Goal: Task Accomplishment & Management: Use online tool/utility

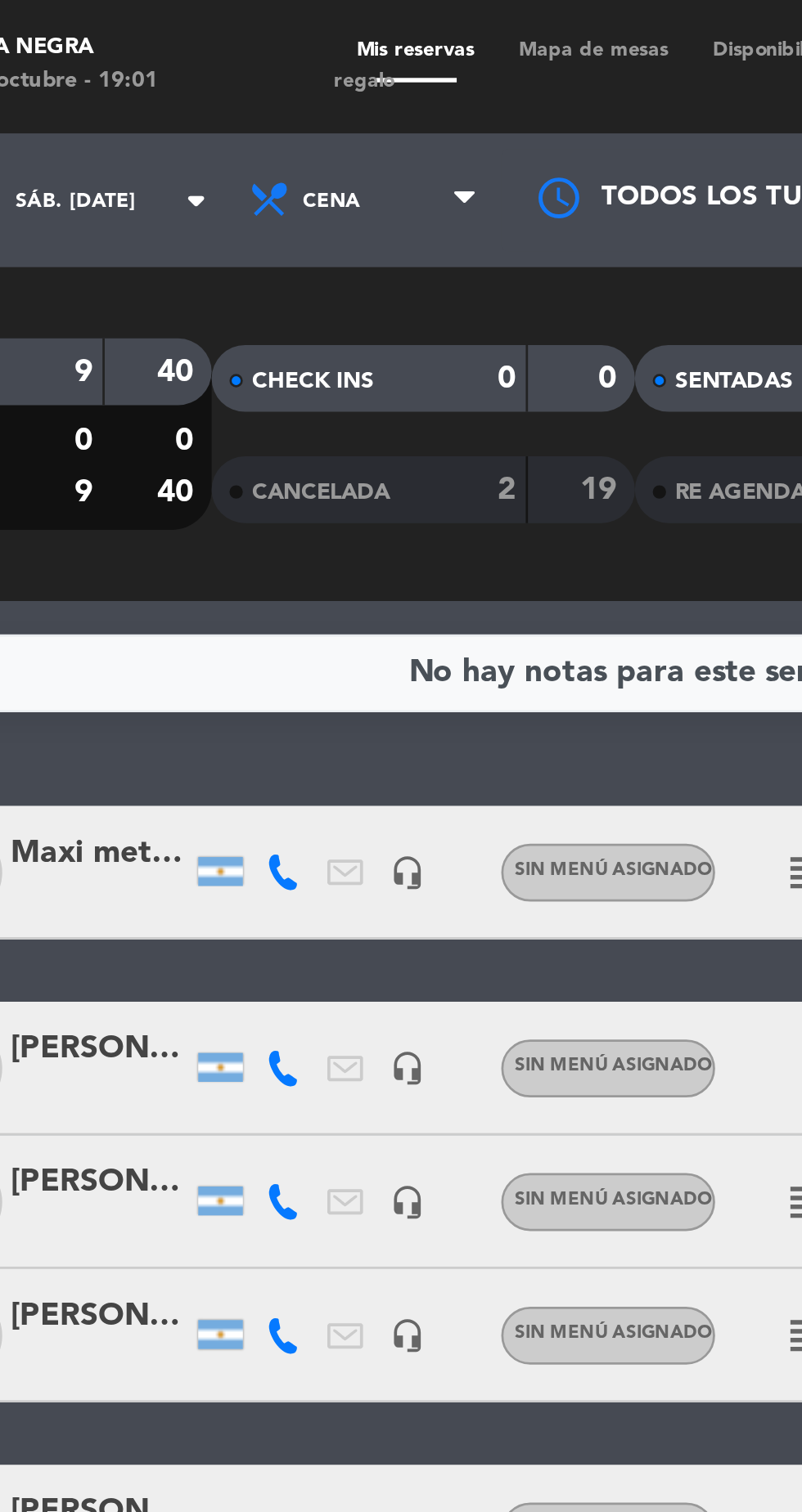
click at [309, 21] on span "Mapa de mesas" at bounding box center [308, 18] width 71 height 7
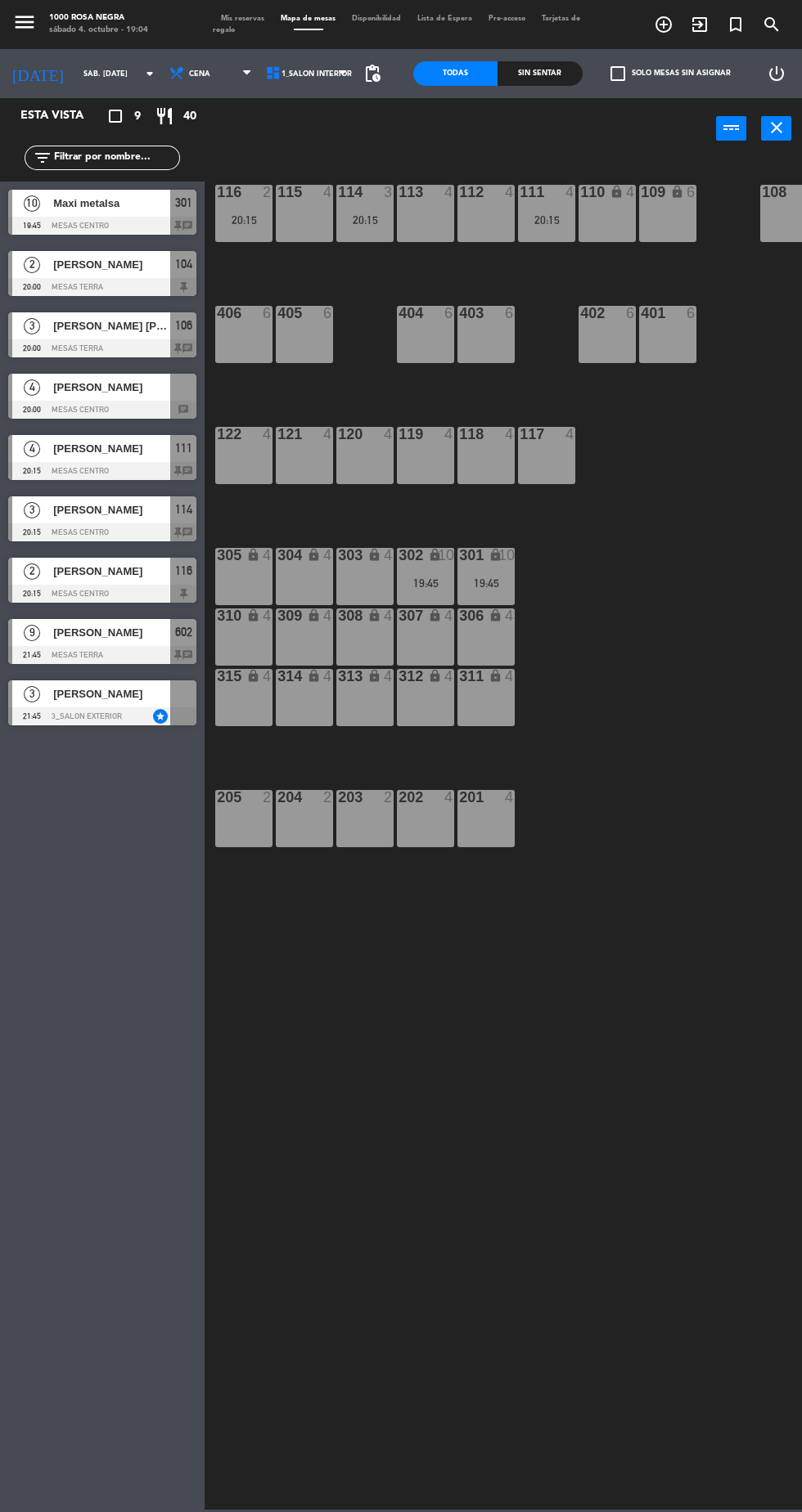
click at [482, 579] on div "19:45" at bounding box center [485, 583] width 57 height 12
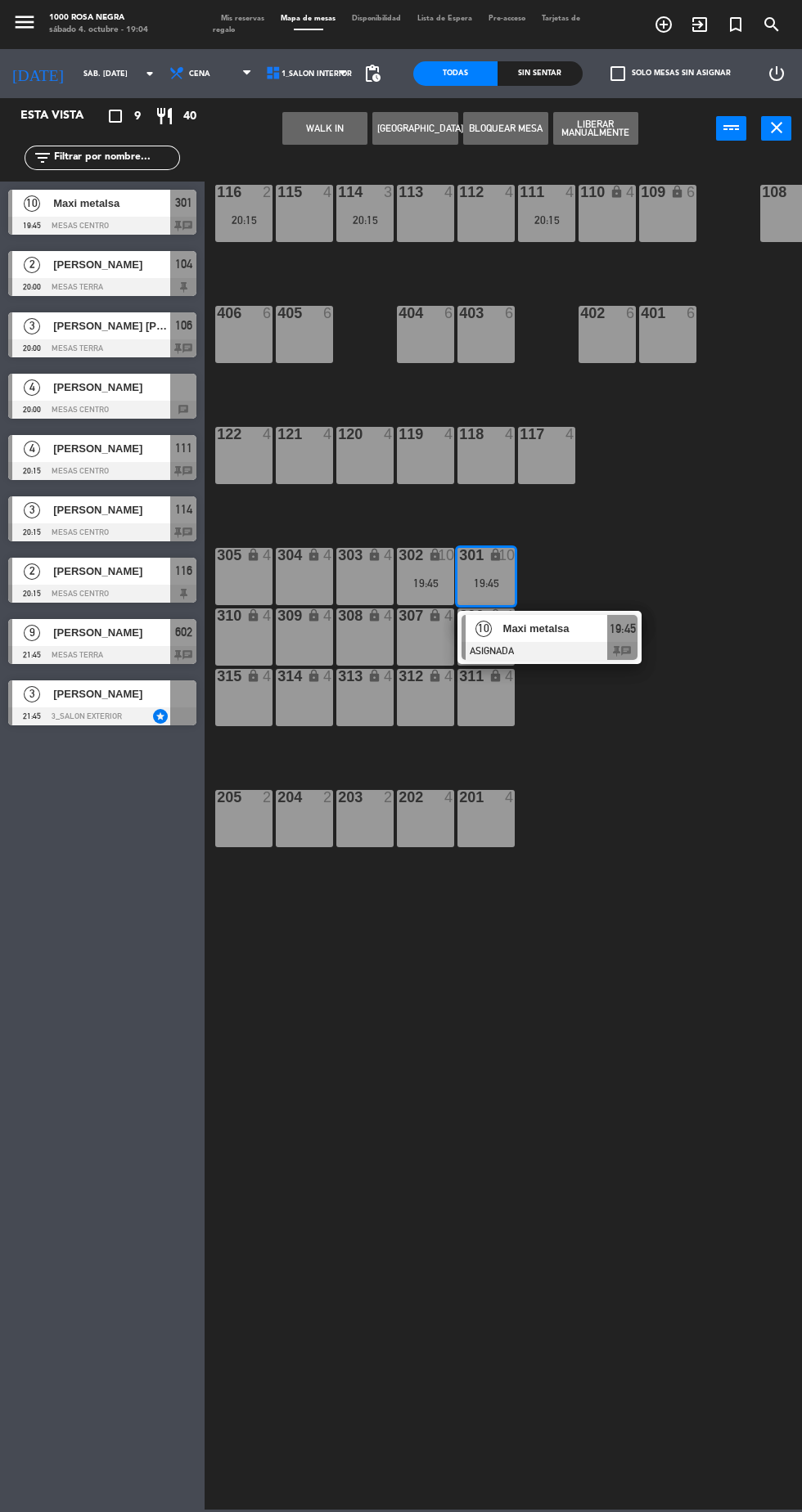
click at [256, 580] on div "305 lock 4" at bounding box center [243, 576] width 57 height 57
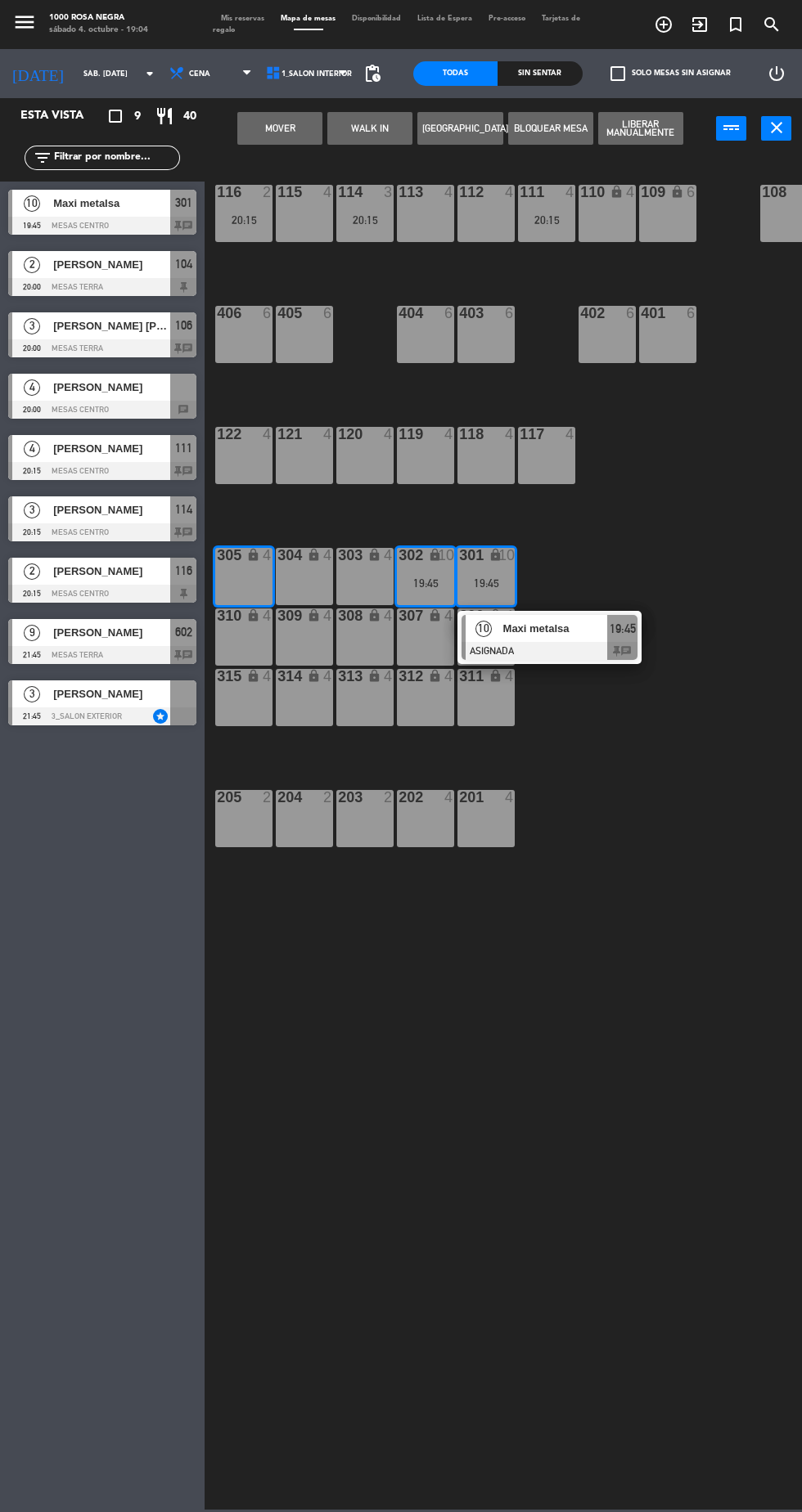
click at [292, 582] on div "304 lock 4" at bounding box center [303, 576] width 57 height 57
click at [358, 585] on div "303 lock 4" at bounding box center [364, 576] width 57 height 57
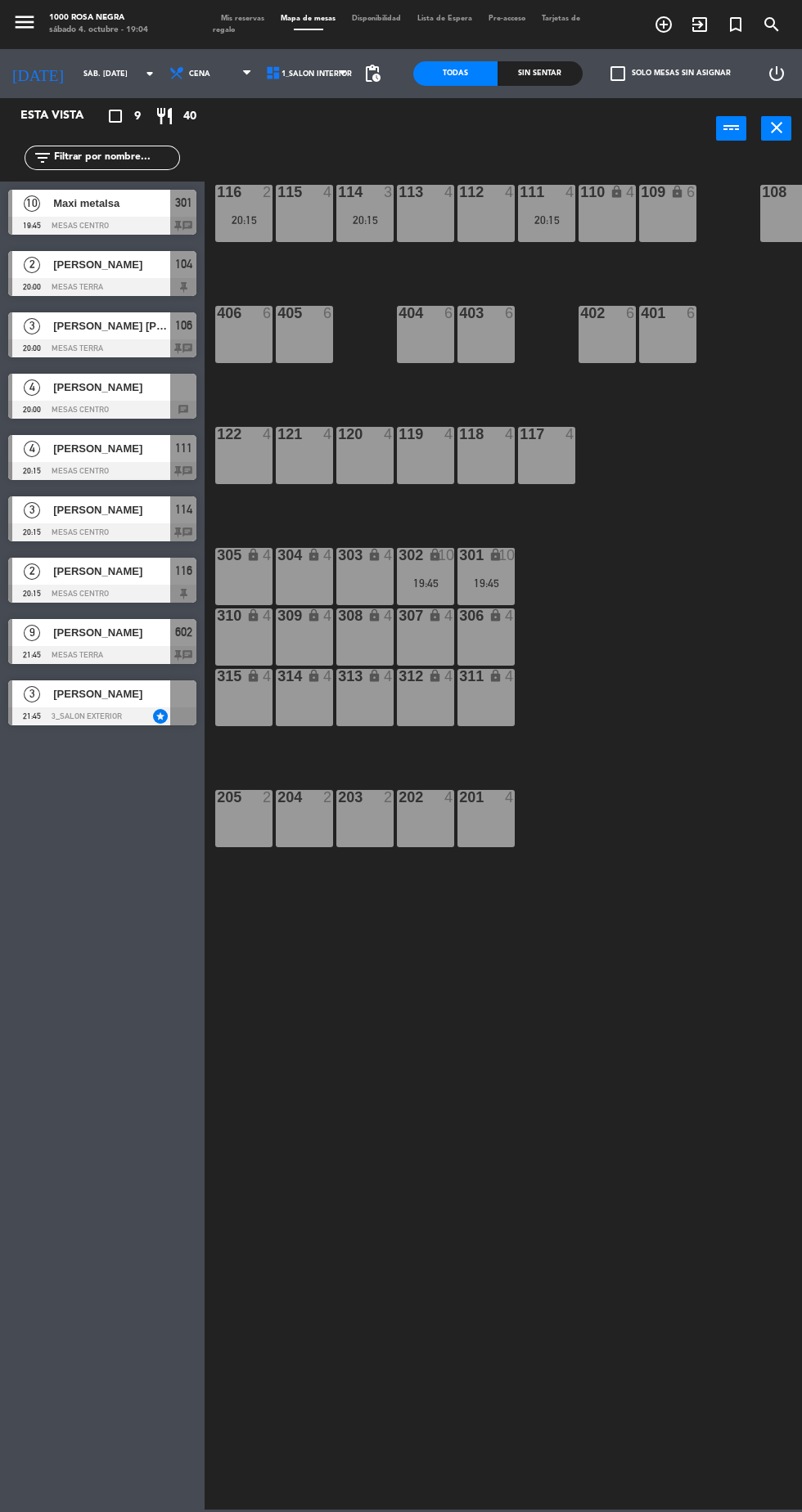
click at [483, 582] on div "19:45" at bounding box center [485, 583] width 57 height 12
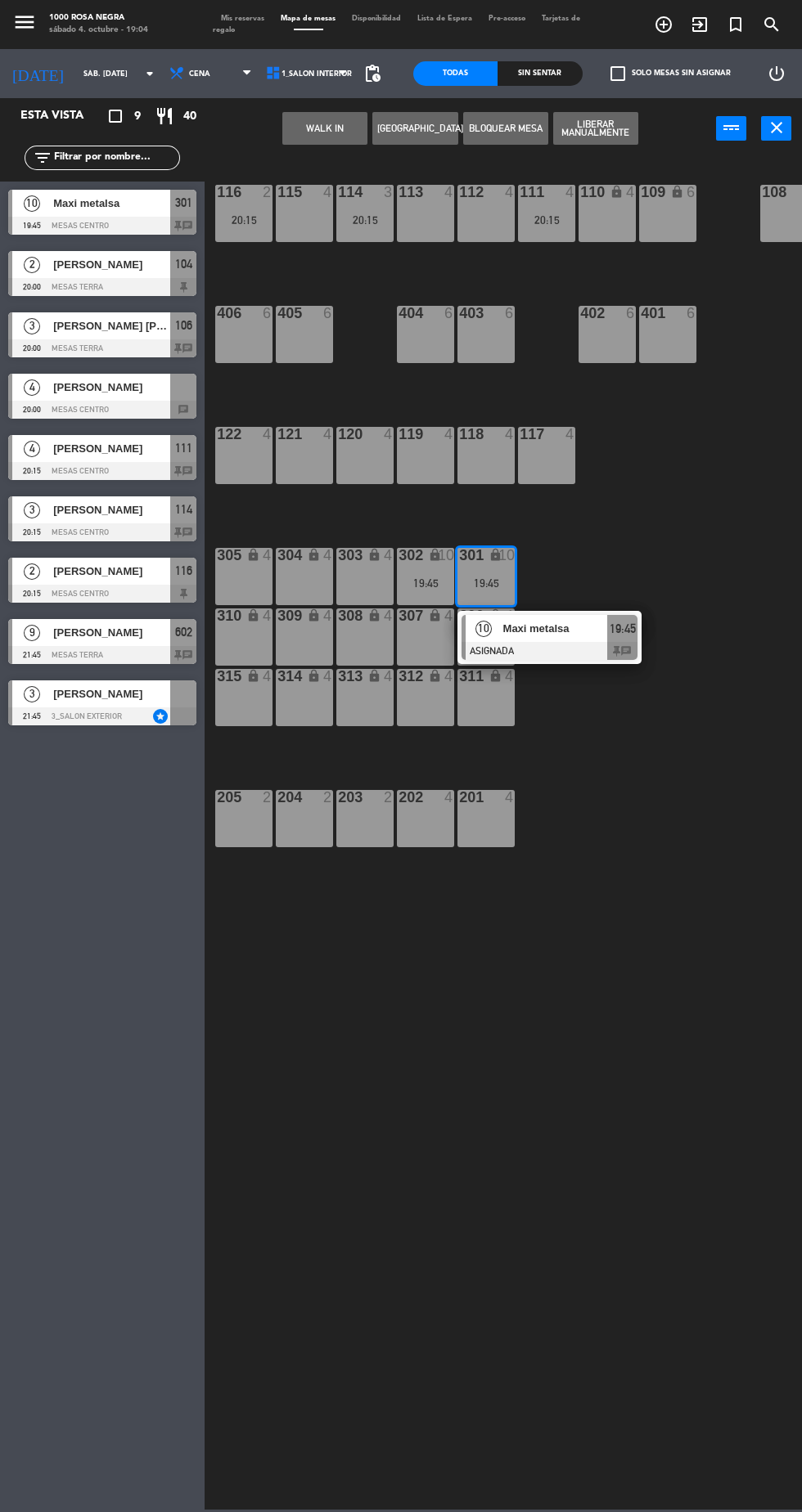
click at [356, 579] on div "303 lock 4" at bounding box center [364, 576] width 57 height 57
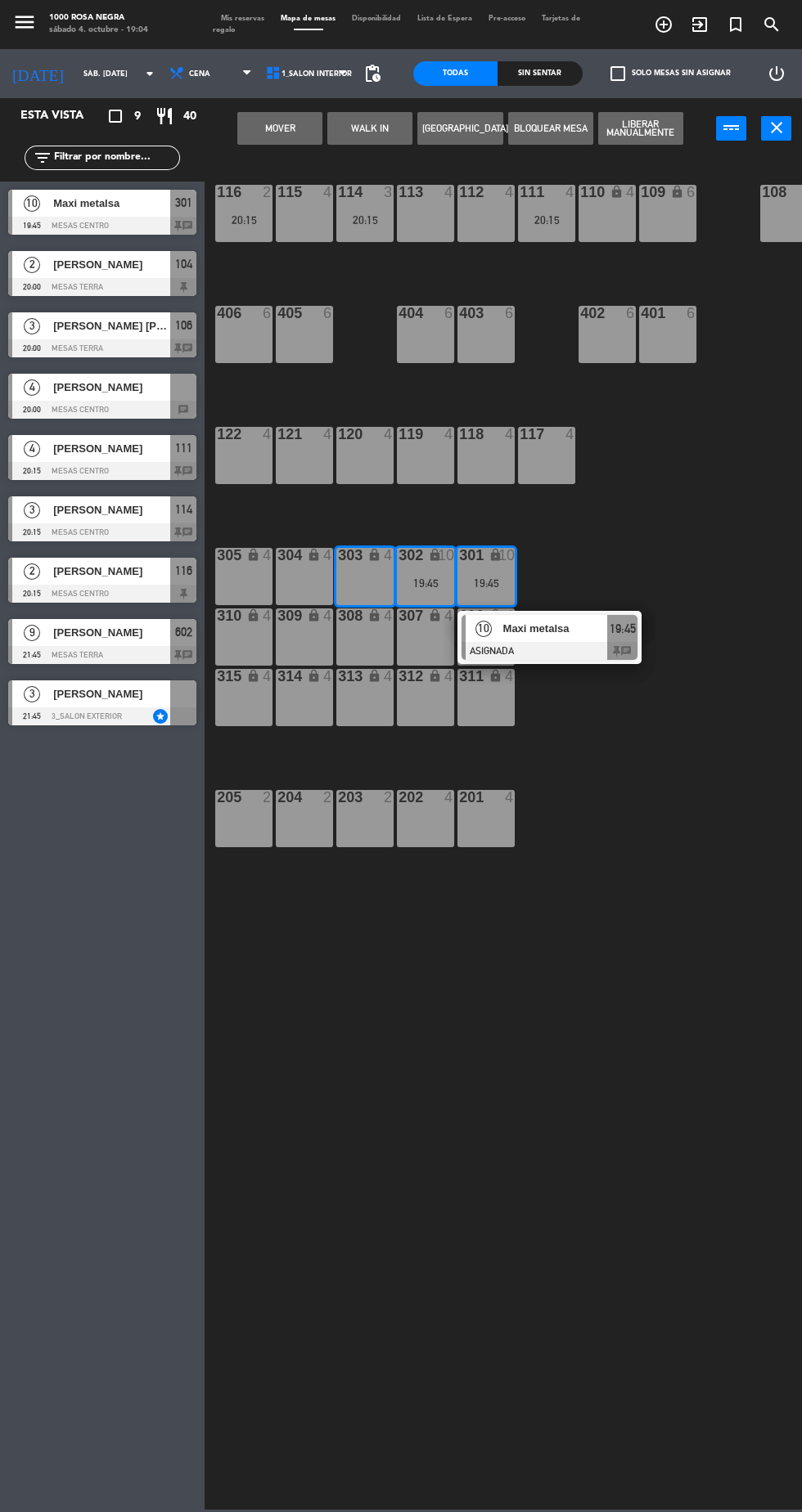
click at [308, 576] on div "304 lock 4" at bounding box center [303, 576] width 57 height 57
click at [239, 576] on div "305 lock 4" at bounding box center [243, 576] width 57 height 57
click at [292, 126] on button "Mover y Unir" at bounding box center [280, 128] width 85 height 32
